Goal: Task Accomplishment & Management: Use online tool/utility

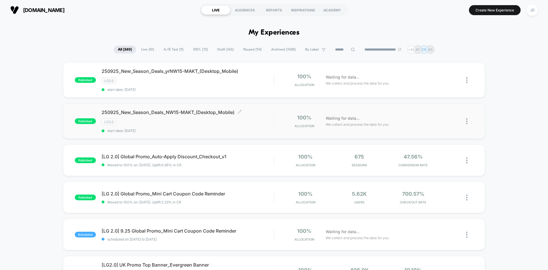
click at [204, 110] on span "250925_New_Season_Deals_NW15-MAKT_(Desktop_Mobile) Click to edit experience det…" at bounding box center [188, 112] width 172 height 6
click at [469, 124] on div at bounding box center [469, 120] width 7 height 13
click at [433, 90] on div "Edit" at bounding box center [437, 88] width 51 height 13
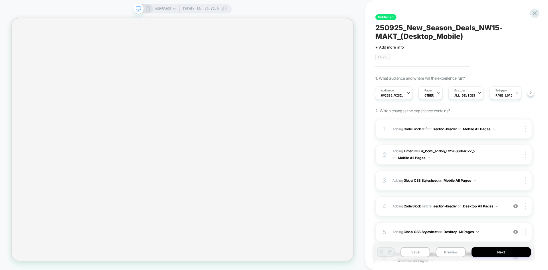
click at [145, 10] on icon at bounding box center [147, 8] width 5 height 5
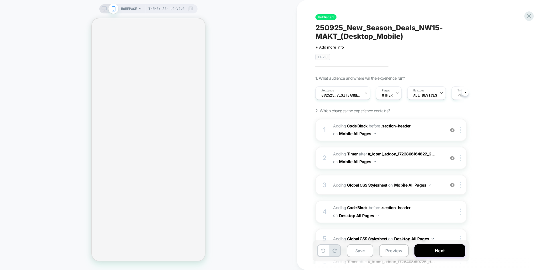
click at [102, 7] on icon at bounding box center [104, 8] width 5 height 5
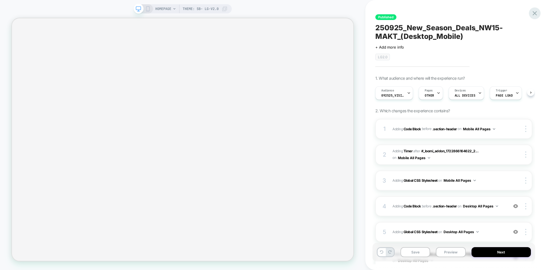
click at [537, 14] on icon at bounding box center [535, 13] width 8 height 8
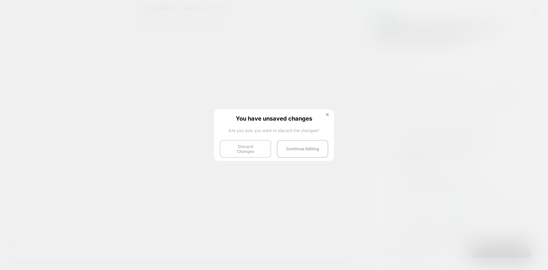
click at [248, 147] on button "Discard Changes" at bounding box center [245, 149] width 51 height 18
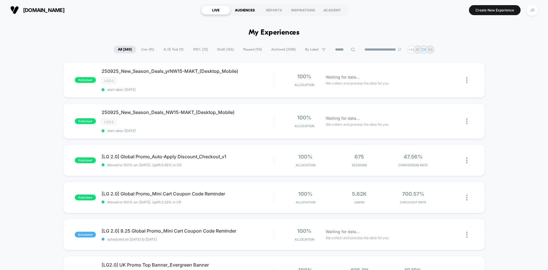
click at [244, 11] on div "AUDIENCES" at bounding box center [244, 9] width 29 height 9
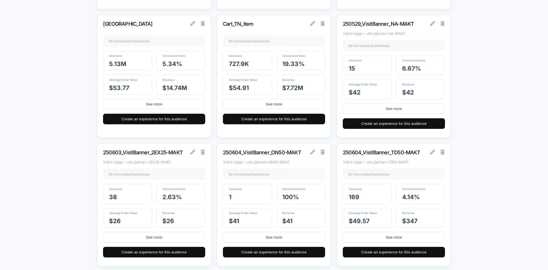
scroll to position [970, 0]
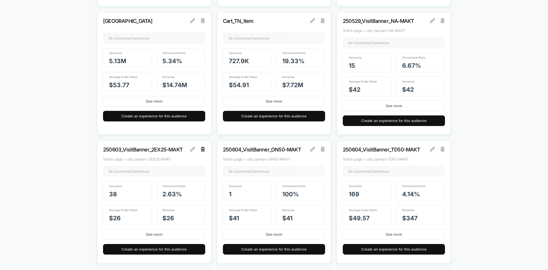
click at [203, 149] on img at bounding box center [203, 149] width 4 height 5
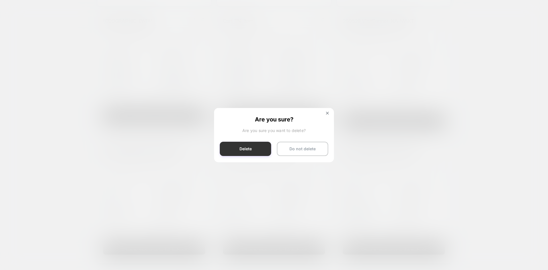
click at [249, 148] on button "Delete" at bounding box center [245, 149] width 51 height 14
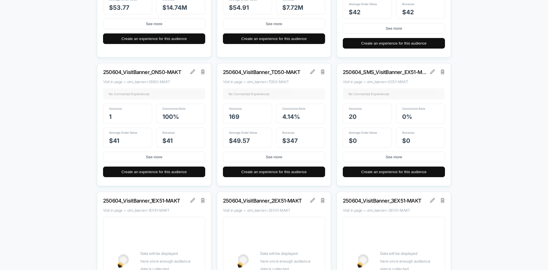
scroll to position [1056, 0]
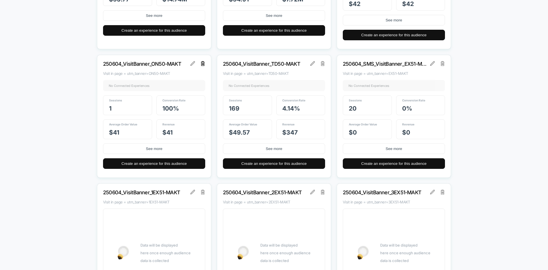
click at [204, 63] on img at bounding box center [203, 63] width 4 height 5
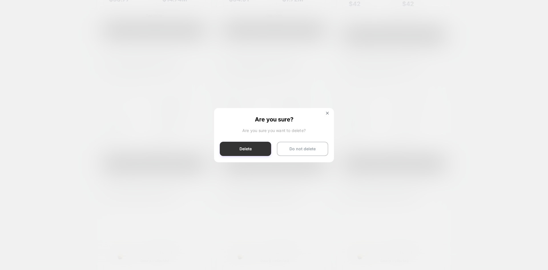
click at [239, 147] on button "Delete" at bounding box center [245, 149] width 51 height 14
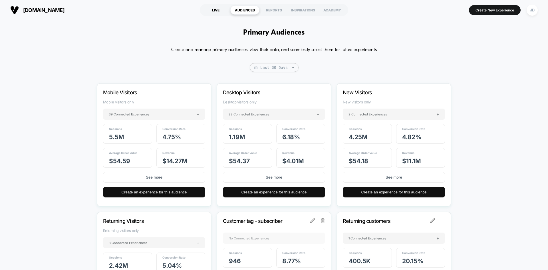
click at [212, 13] on div "LIVE" at bounding box center [215, 9] width 29 height 9
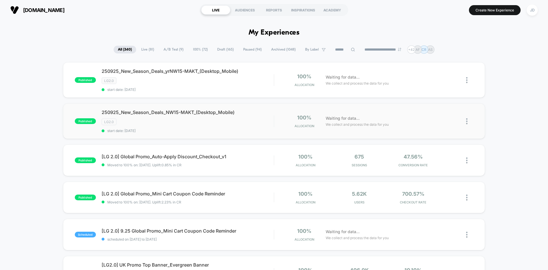
click at [467, 121] on img at bounding box center [466, 121] width 1 height 6
click at [432, 101] on div "Duplicate" at bounding box center [437, 101] width 51 height 13
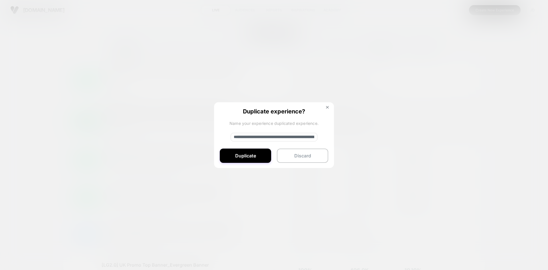
click at [289, 138] on input "**********" at bounding box center [274, 137] width 87 height 9
paste input "**********"
type input "**********"
click at [257, 157] on button "Duplicate" at bounding box center [245, 155] width 51 height 14
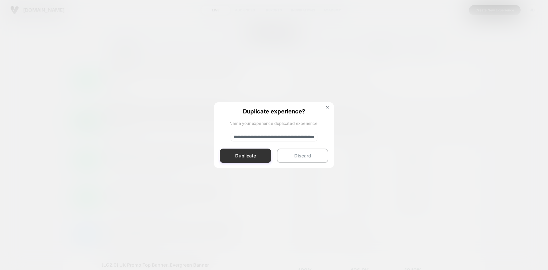
scroll to position [0, 0]
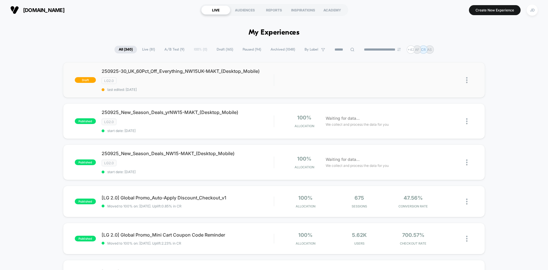
click at [466, 78] on img at bounding box center [466, 80] width 1 height 6
click at [428, 56] on div "Edit" at bounding box center [437, 53] width 51 height 13
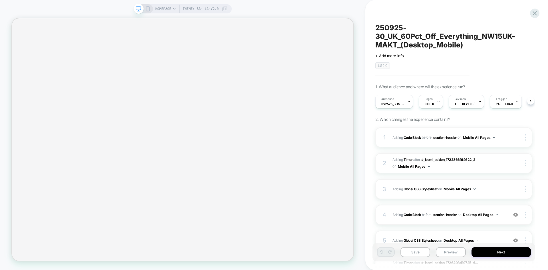
scroll to position [0, 0]
click at [146, 10] on icon at bounding box center [147, 8] width 5 height 5
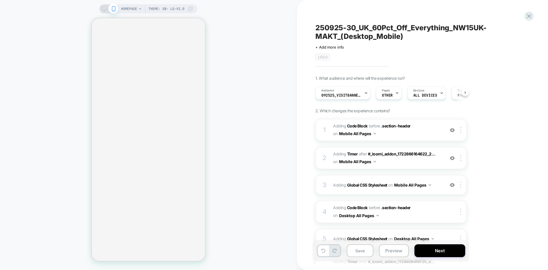
click at [104, 11] on icon at bounding box center [104, 10] width 0 height 1
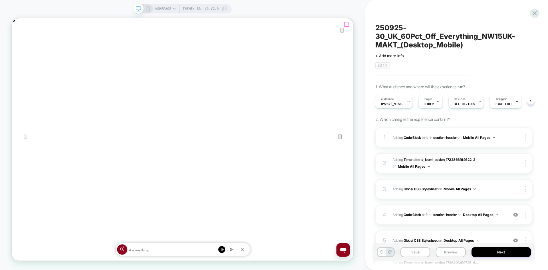
click at [20, 45] on icon "Close" at bounding box center [18, 47] width 4 height 4
click at [503, 216] on span "Adding Code Block BEFORE .section-header .section-header on Desktop All Pages" at bounding box center [448, 214] width 113 height 7
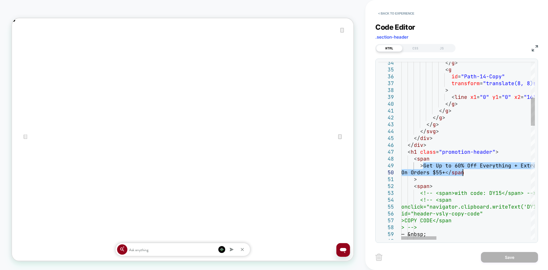
drag, startPoint x: 424, startPoint y: 164, endPoint x: 461, endPoint y: 171, distance: 37.9
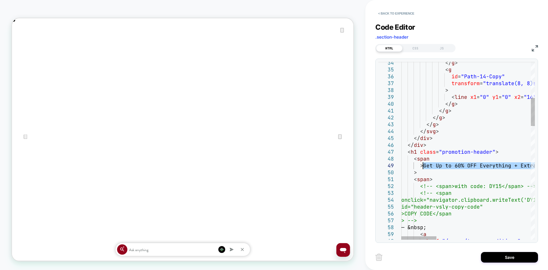
drag, startPoint x: 526, startPoint y: 165, endPoint x: 422, endPoint y: 166, distance: 104.7
type textarea "**********"
click at [499, 253] on button "Save" at bounding box center [509, 257] width 57 height 11
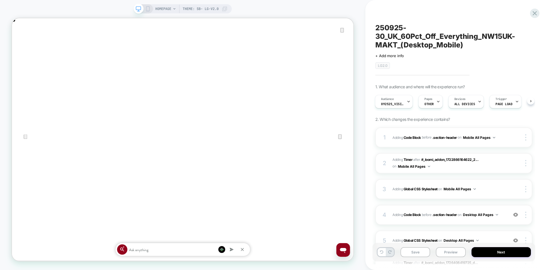
scroll to position [0, 910]
click at [410, 249] on button "Save" at bounding box center [415, 252] width 30 height 10
click at [149, 7] on icon at bounding box center [147, 8] width 5 height 5
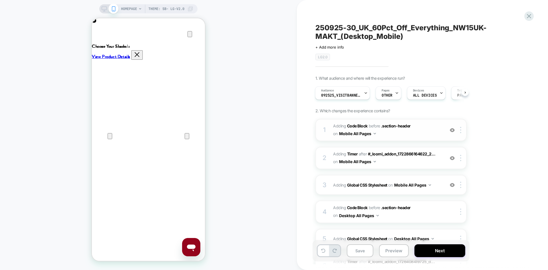
click at [387, 136] on span "Adding Code Block BEFORE .section-header .section-header on Mobile All Pages" at bounding box center [387, 129] width 109 height 15
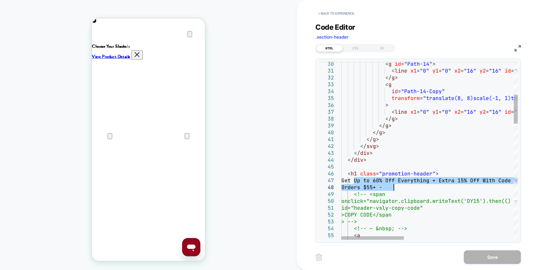
drag, startPoint x: 354, startPoint y: 179, endPoint x: 403, endPoint y: 185, distance: 49.2
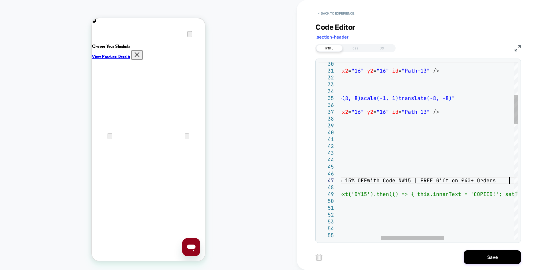
scroll to position [41, 283]
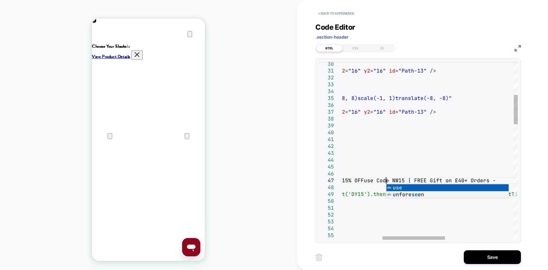
scroll to position [0, 226]
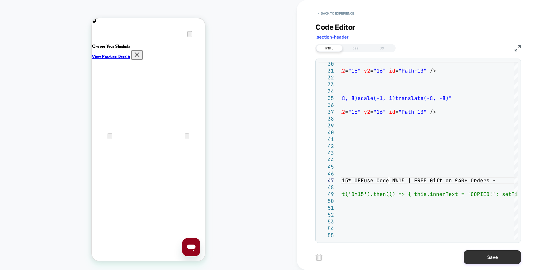
type textarea "**********"
click at [485, 260] on button "Save" at bounding box center [492, 257] width 57 height 14
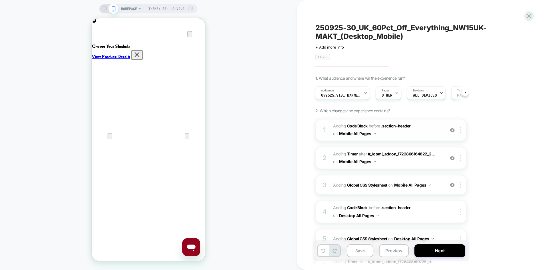
scroll to position [0, 0]
click at [427, 132] on span "Adding Code Block BEFORE .section-header .section-header on Mobile All Pages" at bounding box center [387, 129] width 109 height 15
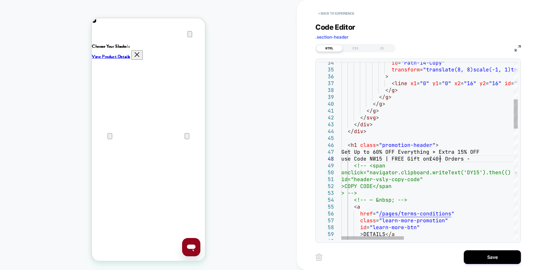
scroll to position [48, 102]
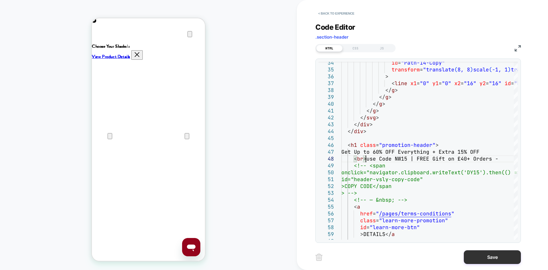
type textarea "**********"
click at [490, 260] on button "Save" at bounding box center [492, 257] width 57 height 14
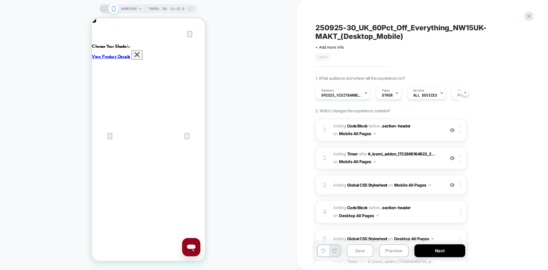
scroll to position [0, 0]
drag, startPoint x: 490, startPoint y: 260, endPoint x: 454, endPoint y: 41, distance: 221.4
click at [454, 41] on div "250925-30_UK_60Pct_Off_Everything_NW15UK-MAKT_(Desktop_Mobile) Click to edit ex…" at bounding box center [419, 41] width 208 height 37
click at [103, 8] on icon at bounding box center [104, 8] width 5 height 5
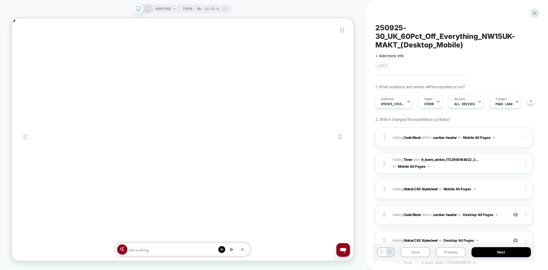
click at [501, 220] on div "4 Adding Code Block BEFORE .section-header .section-header on Desktop All Pages…" at bounding box center [453, 215] width 157 height 20
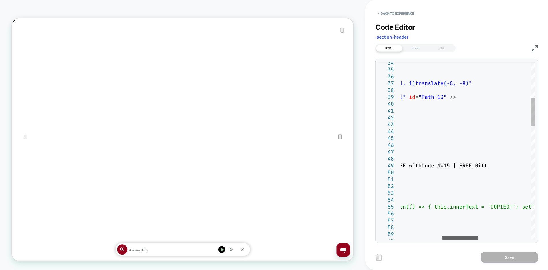
click at [467, 239] on div at bounding box center [459, 237] width 35 height 3
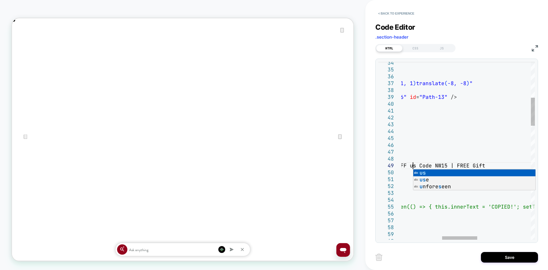
scroll to position [55, 169]
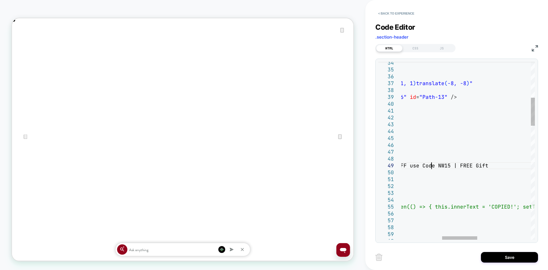
type textarea "**********"
click at [494, 256] on button "Save" at bounding box center [509, 257] width 57 height 11
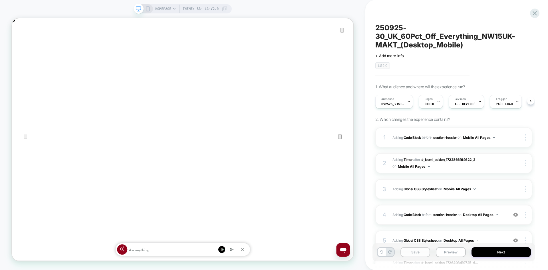
scroll to position [0, 0]
click at [420, 253] on button "Save" at bounding box center [415, 252] width 30 height 10
click at [401, 102] on span "092525_VisitBanner_NW15-MAKT" at bounding box center [392, 104] width 23 height 4
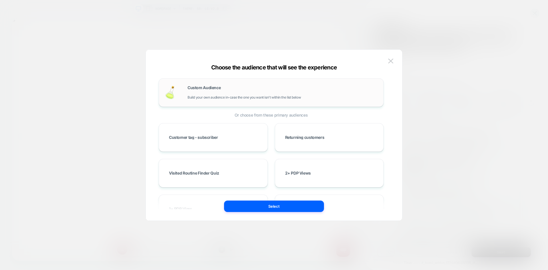
click at [275, 94] on div "Custom Audience Build your own audience in-case the one you want isn't within t…" at bounding box center [282, 93] width 190 height 14
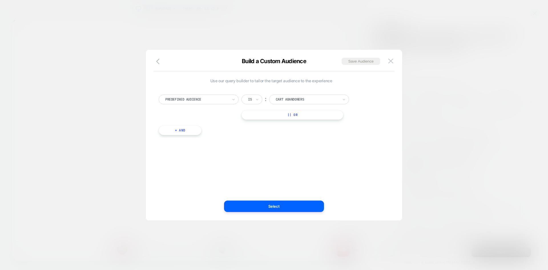
scroll to position [0, 455]
click at [203, 98] on div at bounding box center [196, 99] width 63 height 5
type input "*****"
click at [194, 123] on div "Visit In Page" at bounding box center [201, 122] width 74 height 9
click at [257, 103] on div at bounding box center [257, 99] width 4 height 9
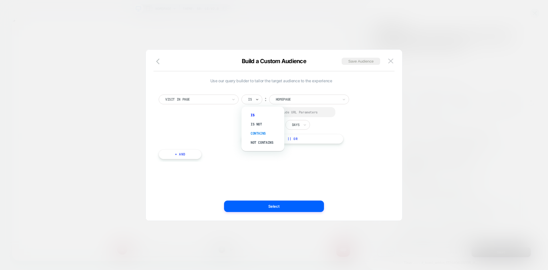
click at [257, 133] on div "Contains" at bounding box center [265, 133] width 37 height 9
click at [247, 112] on div at bounding box center [249, 112] width 4 height 4
drag, startPoint x: 279, startPoint y: 125, endPoint x: 267, endPoint y: 125, distance: 11.7
click at [267, 125] on div "In the last * Days" at bounding box center [275, 125] width 68 height 10
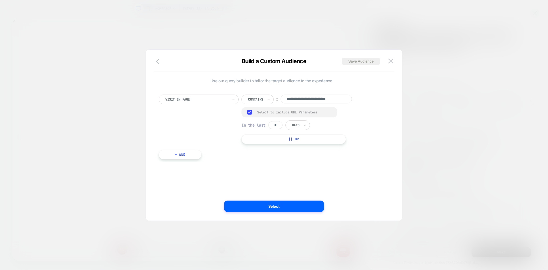
type input "*"
click at [304, 127] on div "Days" at bounding box center [297, 125] width 25 height 10
click at [307, 139] on div "Hours" at bounding box center [310, 140] width 37 height 9
click at [300, 100] on input "**********" at bounding box center [315, 98] width 71 height 9
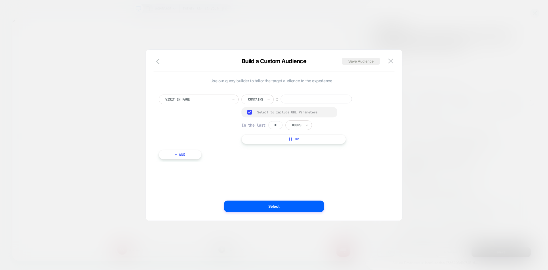
paste input "**********"
type input "**********"
click at [369, 102] on div "**********" at bounding box center [271, 118] width 225 height 49
click at [286, 142] on button "|| Or" at bounding box center [293, 139] width 104 height 10
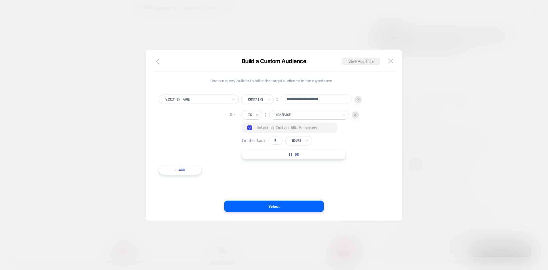
click at [255, 115] on icon at bounding box center [257, 115] width 4 height 6
click at [261, 148] on div "Contains" at bounding box center [265, 148] width 37 height 9
click at [256, 112] on div "Contains" at bounding box center [255, 115] width 16 height 6
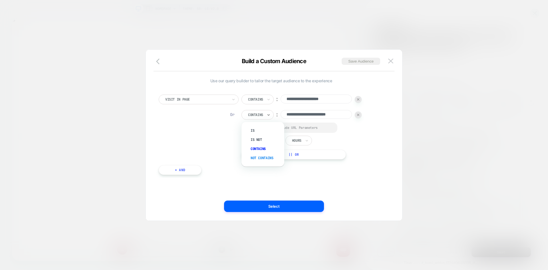
click at [260, 154] on div "Not contains" at bounding box center [265, 157] width 37 height 9
click at [315, 112] on input "**********" at bounding box center [323, 114] width 71 height 9
paste input "**********"
type input "**********"
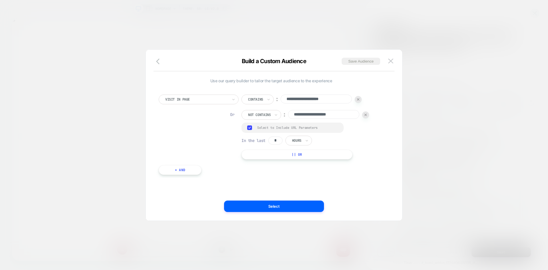
click at [378, 179] on div "**********" at bounding box center [271, 129] width 225 height 102
click at [360, 59] on button "Save Audience" at bounding box center [360, 61] width 39 height 7
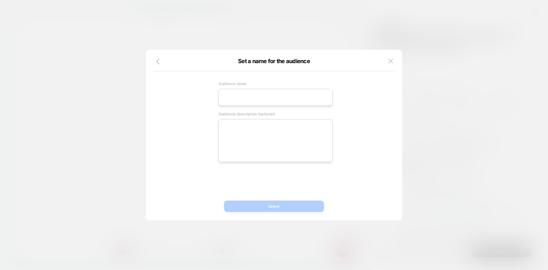
scroll to position [0, 910]
click at [262, 101] on input at bounding box center [275, 97] width 114 height 17
paste input "**********"
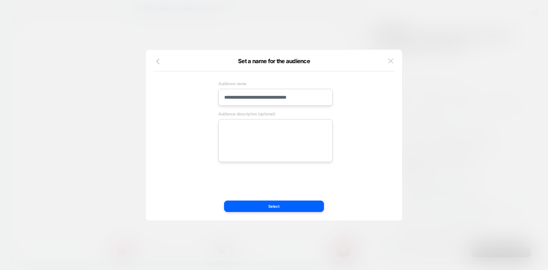
type input "**********"
click at [230, 141] on textarea at bounding box center [275, 140] width 114 height 43
paste textarea "**********"
type textarea "*"
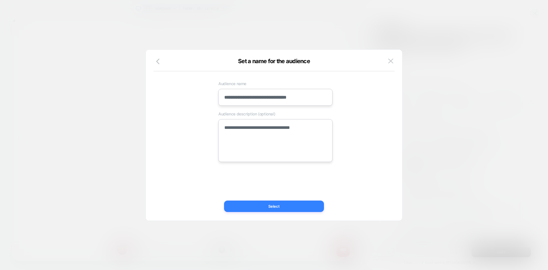
type textarea "**********"
click at [265, 210] on button "Select" at bounding box center [274, 205] width 100 height 11
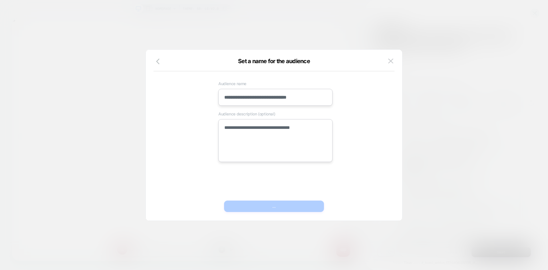
type textarea "*"
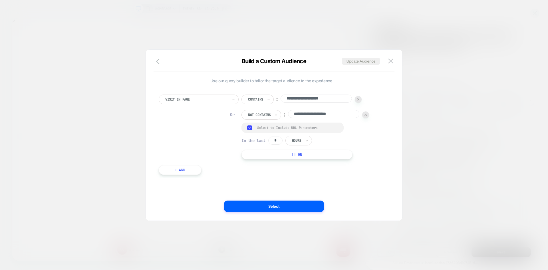
scroll to position [0, 0]
click at [267, 210] on button "Select" at bounding box center [274, 205] width 100 height 11
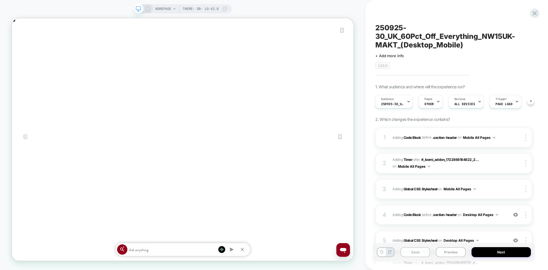
click at [423, 252] on button "Save" at bounding box center [415, 252] width 30 height 10
click at [508, 252] on button "Next" at bounding box center [501, 252] width 60 height 10
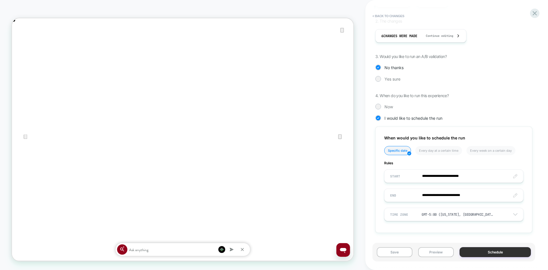
scroll to position [0, 455]
click at [478, 250] on button "Schedule" at bounding box center [494, 252] width 71 height 10
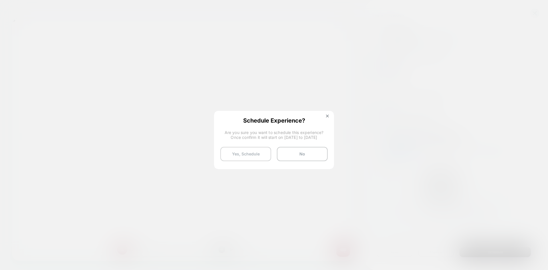
click at [254, 158] on button "Yes, Schedule" at bounding box center [245, 154] width 51 height 14
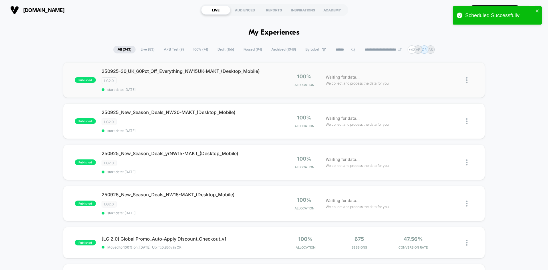
click at [466, 80] on img at bounding box center [466, 80] width 1 height 6
click at [440, 60] on div "Duplicate" at bounding box center [437, 60] width 51 height 13
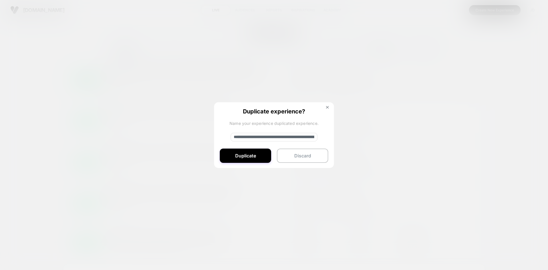
click at [278, 136] on input "**********" at bounding box center [274, 137] width 87 height 9
paste input "**********"
type input "**********"
click at [258, 159] on button "Duplicate" at bounding box center [245, 155] width 51 height 14
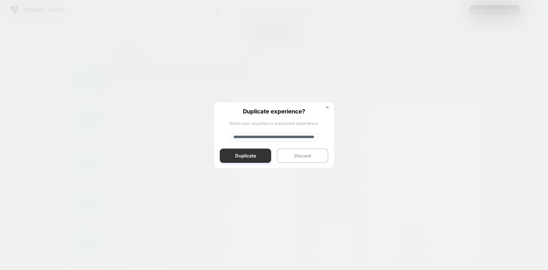
scroll to position [0, 0]
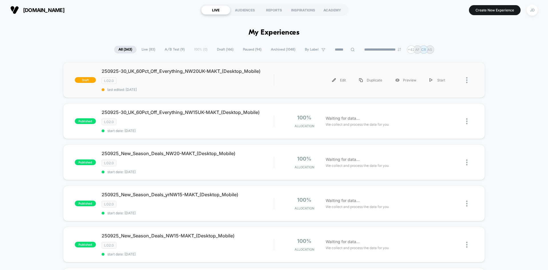
click at [468, 79] on div at bounding box center [469, 80] width 7 height 13
click at [441, 53] on div "Edit" at bounding box center [437, 53] width 51 height 13
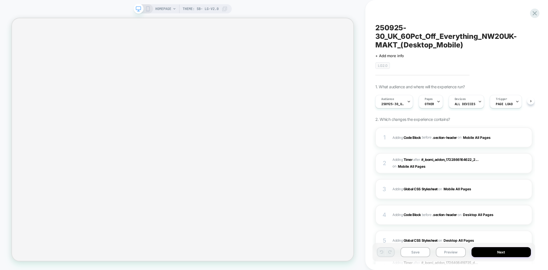
scroll to position [0, 0]
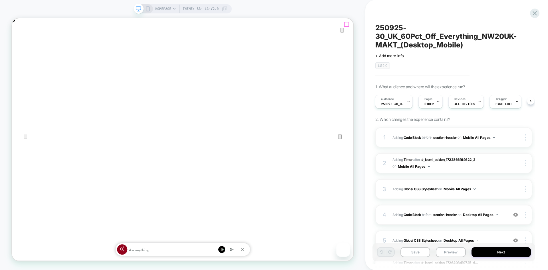
drag, startPoint x: 458, startPoint y: 25, endPoint x: 371, endPoint y: 61, distance: 94.6
click at [20, 45] on icon "Close" at bounding box center [18, 47] width 4 height 4
click at [502, 222] on div "4 Adding Code Block BEFORE .section-header .section-header on Desktop All Pages…" at bounding box center [453, 215] width 157 height 20
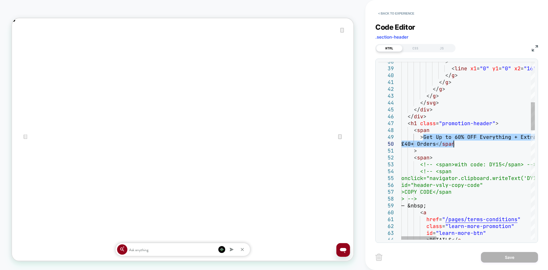
drag, startPoint x: 424, startPoint y: 137, endPoint x: 453, endPoint y: 145, distance: 31.0
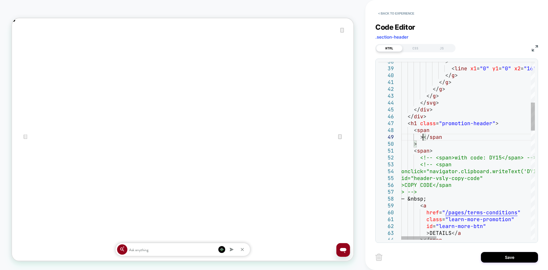
type textarea "**********"
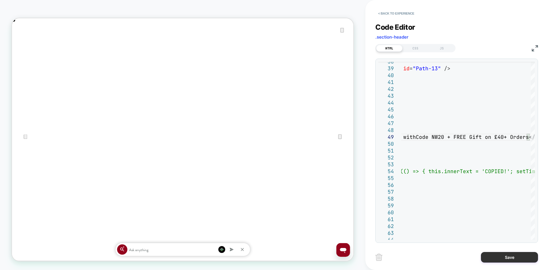
click at [510, 257] on button "Save" at bounding box center [509, 257] width 57 height 11
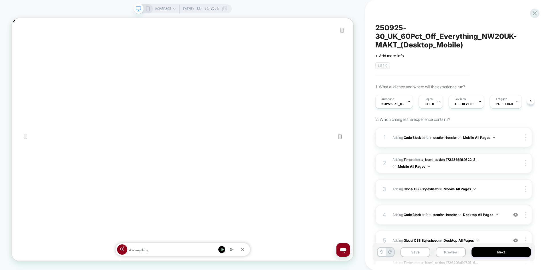
scroll to position [0, 0]
click at [419, 251] on button "Save" at bounding box center [415, 252] width 30 height 10
click at [147, 10] on icon at bounding box center [147, 8] width 5 height 5
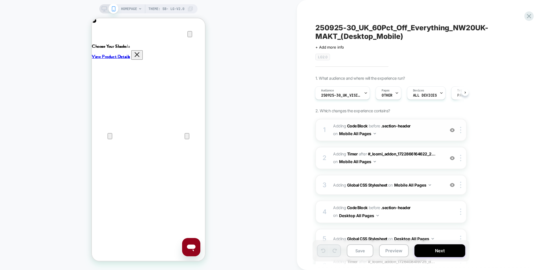
scroll to position [0, 113]
click at [415, 135] on span "Adding Code Block BEFORE .section-header .section-header on Mobile All Pages" at bounding box center [387, 129] width 109 height 15
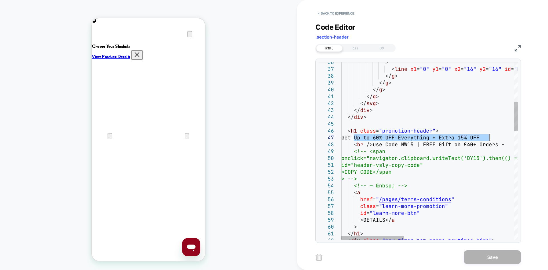
scroll to position [0, 226]
drag, startPoint x: 354, startPoint y: 136, endPoint x: 503, endPoint y: 144, distance: 149.4
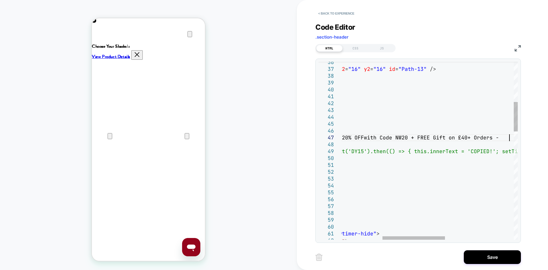
scroll to position [41, 283]
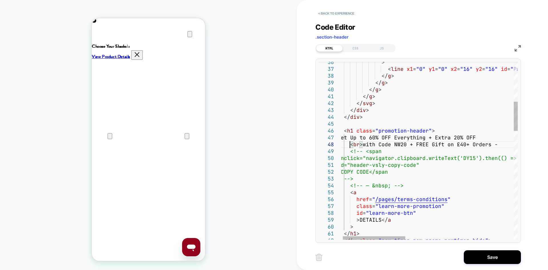
scroll to position [0, 0]
type textarea "**********"
click at [498, 252] on button "Save" at bounding box center [492, 257] width 57 height 14
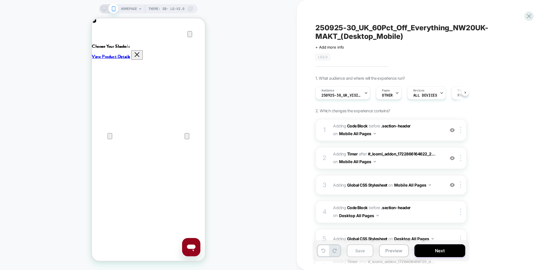
scroll to position [0, 0]
click at [363, 249] on button "Save" at bounding box center [360, 250] width 27 height 13
click at [356, 94] on span "250925-30_UK_VisitBanner_NW15UK-MAKT" at bounding box center [341, 95] width 40 height 4
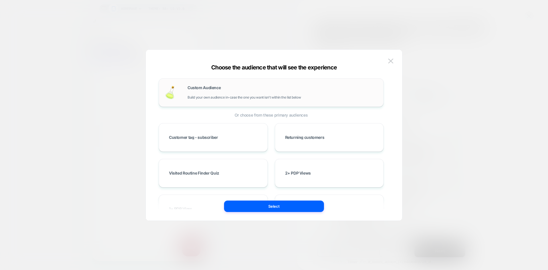
click at [272, 97] on span "Build your own audience in-case the one you want isn't within the list below" at bounding box center [243, 97] width 113 height 4
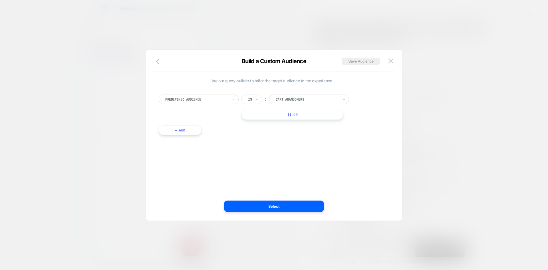
click at [220, 98] on div at bounding box center [196, 99] width 63 height 5
type input "*****"
click at [202, 120] on div "Visit In Page" at bounding box center [201, 122] width 74 height 9
click at [253, 102] on div "Is" at bounding box center [251, 99] width 21 height 10
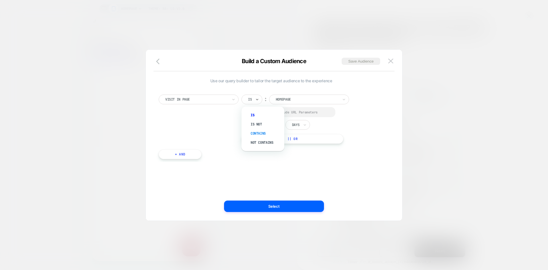
click at [256, 132] on div "Contains" at bounding box center [265, 133] width 37 height 9
click at [249, 111] on div at bounding box center [249, 112] width 4 height 4
drag, startPoint x: 278, startPoint y: 124, endPoint x: 272, endPoint y: 124, distance: 6.3
click at [272, 124] on input "*" at bounding box center [275, 125] width 14 height 8
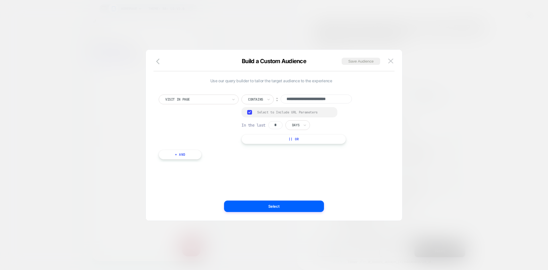
type input "*"
click at [304, 124] on div "Days" at bounding box center [297, 125] width 25 height 10
click at [305, 139] on div "Hours" at bounding box center [310, 140] width 37 height 9
click at [314, 96] on input "**********" at bounding box center [315, 98] width 71 height 9
paste input "**********"
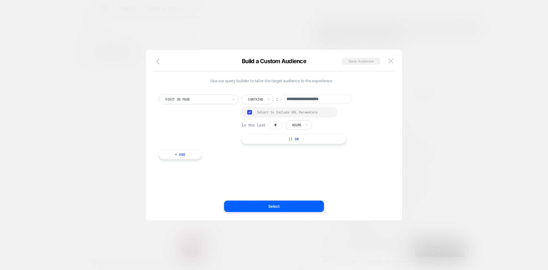
type input "**********"
click at [360, 61] on button "Save Audience" at bounding box center [360, 61] width 39 height 7
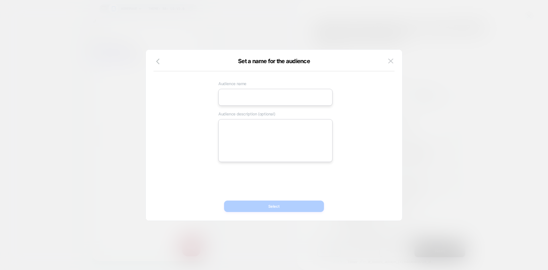
scroll to position [0, 113]
click at [282, 98] on input at bounding box center [275, 97] width 114 height 17
paste input "**********"
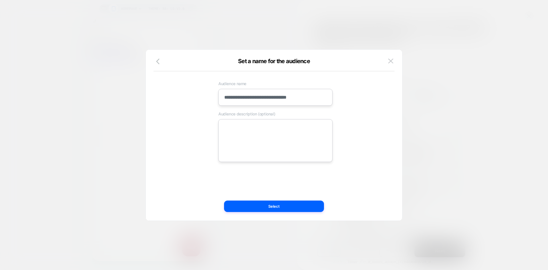
type input "**********"
click at [290, 148] on textarea at bounding box center [275, 140] width 114 height 43
paste textarea "**********"
type textarea "*"
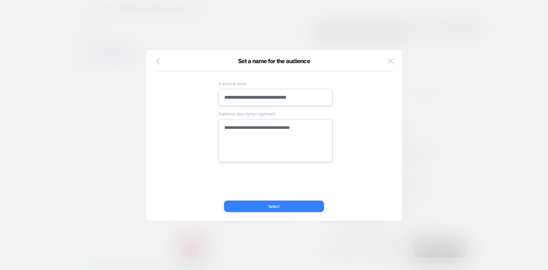
type textarea "**********"
click at [286, 204] on button "Select" at bounding box center [274, 205] width 100 height 11
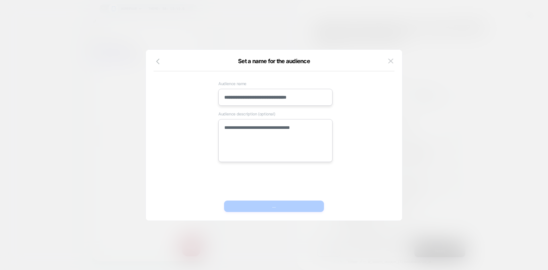
scroll to position [0, 226]
type textarea "*"
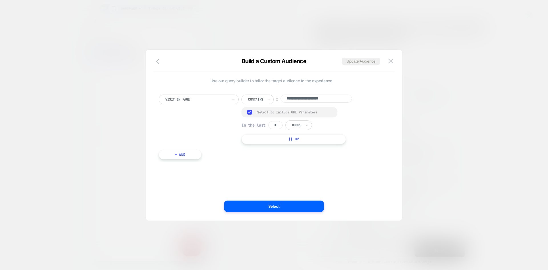
scroll to position [0, 113]
click at [280, 205] on button "Select" at bounding box center [274, 205] width 100 height 11
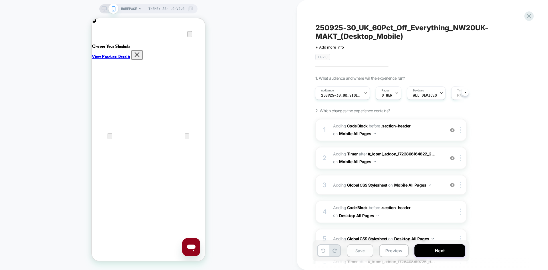
click at [362, 251] on button "Save" at bounding box center [360, 250] width 27 height 13
click at [434, 249] on button "Next" at bounding box center [439, 250] width 51 height 13
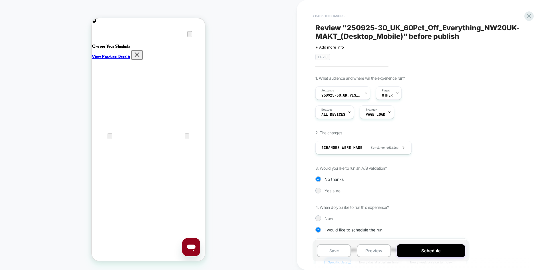
click at [322, 14] on button "< Back to changes" at bounding box center [329, 15] width 38 height 9
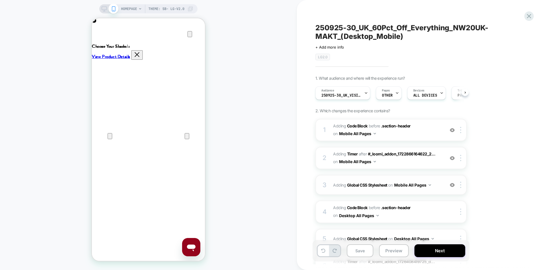
scroll to position [0, 0]
click at [368, 250] on button "Save" at bounding box center [360, 250] width 27 height 13
drag, startPoint x: 106, startPoint y: 8, endPoint x: 212, endPoint y: 126, distance: 158.0
click at [106, 8] on div at bounding box center [109, 8] width 15 height 5
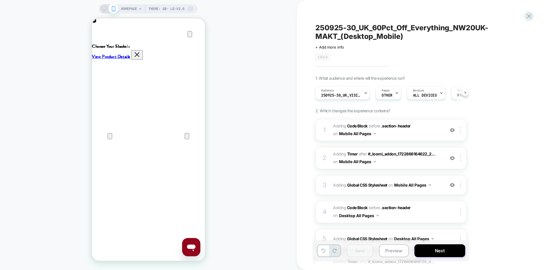
drag, startPoint x: 106, startPoint y: 9, endPoint x: 307, endPoint y: 269, distance: 328.8
click at [106, 9] on rect at bounding box center [104, 8] width 5 height 3
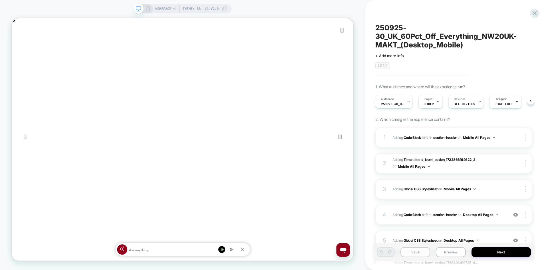
click at [414, 252] on button "Save" at bounding box center [415, 252] width 30 height 10
click at [493, 251] on button "Next" at bounding box center [501, 252] width 60 height 10
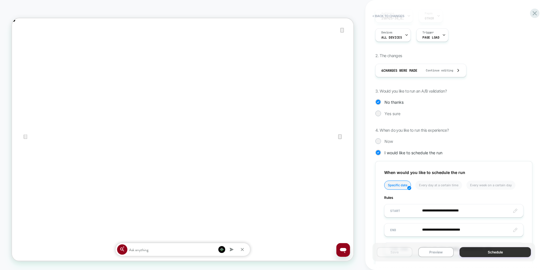
scroll to position [120, 0]
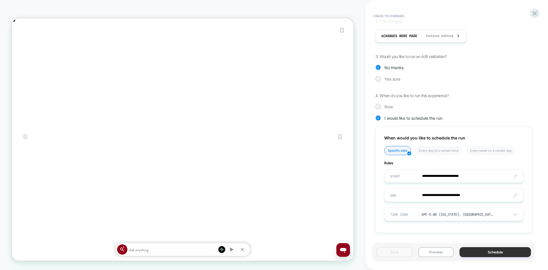
click at [484, 255] on button "Schedule" at bounding box center [494, 252] width 71 height 10
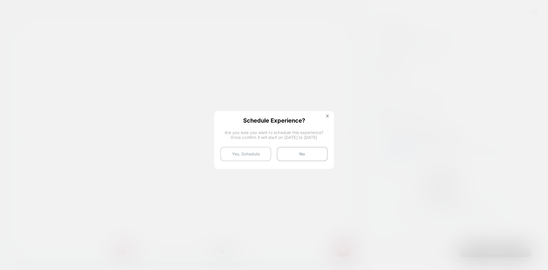
click at [252, 154] on button "Yes, Schedule" at bounding box center [245, 154] width 51 height 14
